Goal: Communication & Community: Share content

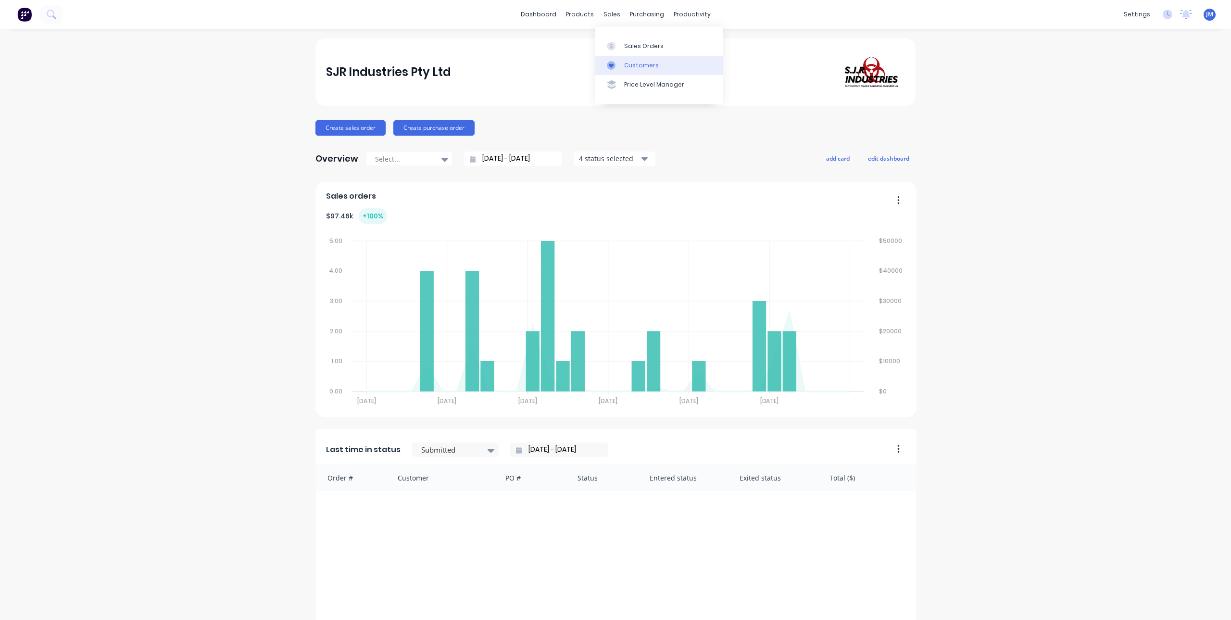
drag, startPoint x: 624, startPoint y: 47, endPoint x: 673, endPoint y: 67, distance: 52.4
click at [624, 47] on div "Sales Orders" at bounding box center [643, 46] width 39 height 9
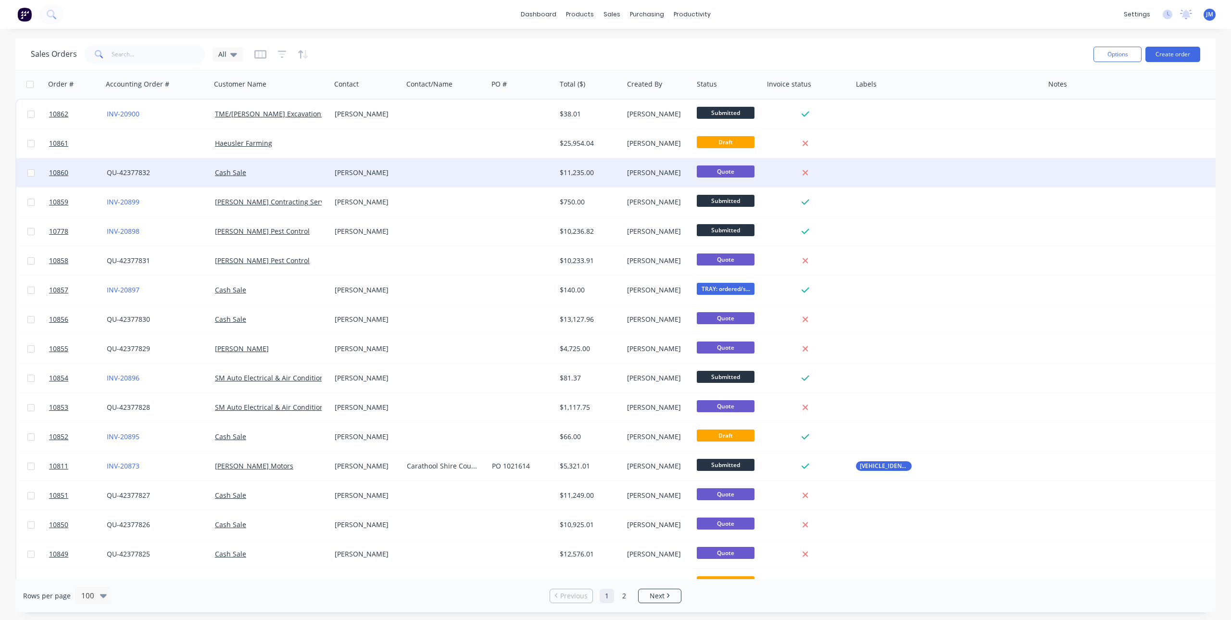
click at [182, 172] on div "QU-42377832" at bounding box center [155, 173] width 96 height 10
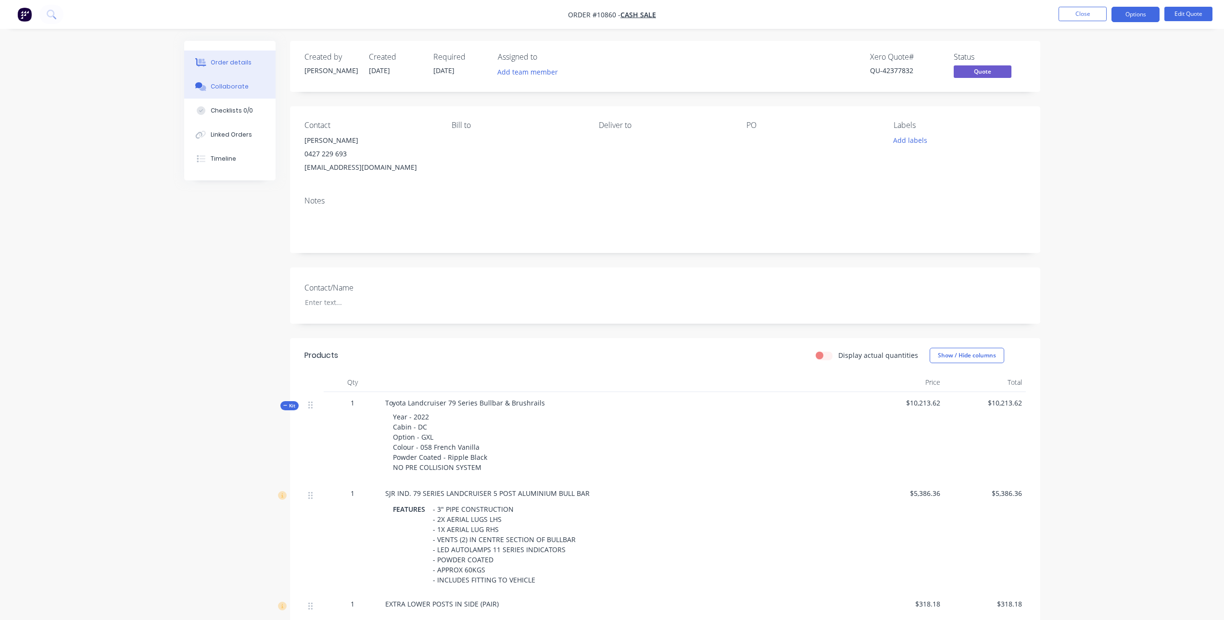
click at [235, 93] on button "Collaborate" at bounding box center [229, 87] width 91 height 24
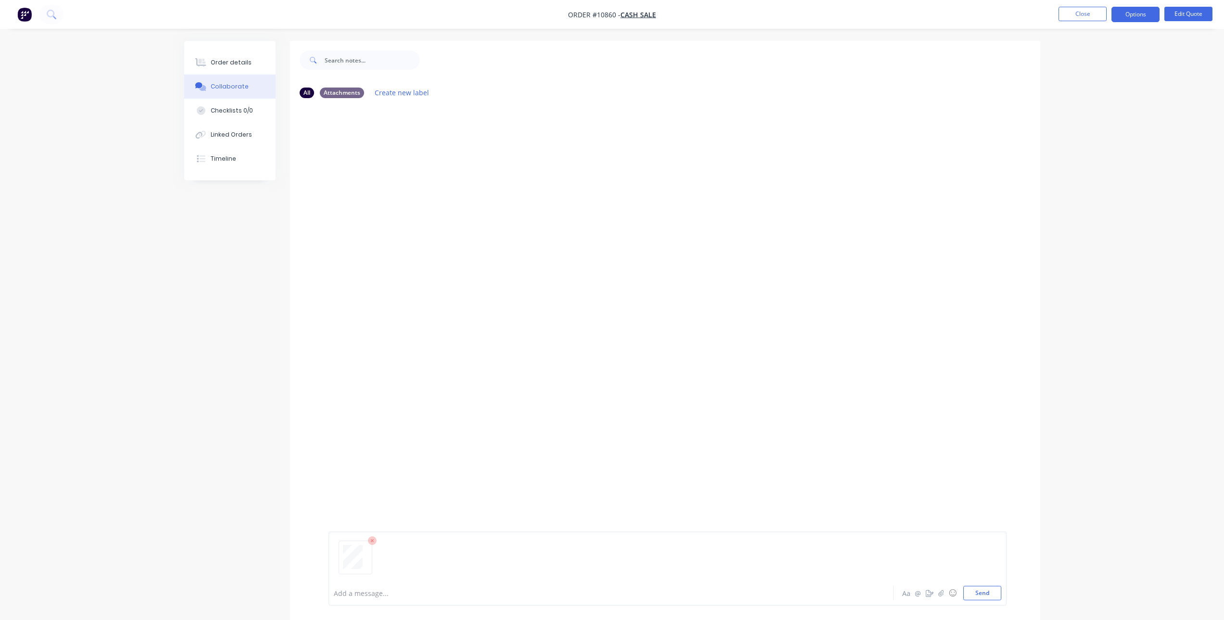
click at [961, 581] on div at bounding box center [668, 561] width 668 height 49
click at [972, 593] on button "Send" at bounding box center [982, 593] width 38 height 14
